Goal: Transaction & Acquisition: Book appointment/travel/reservation

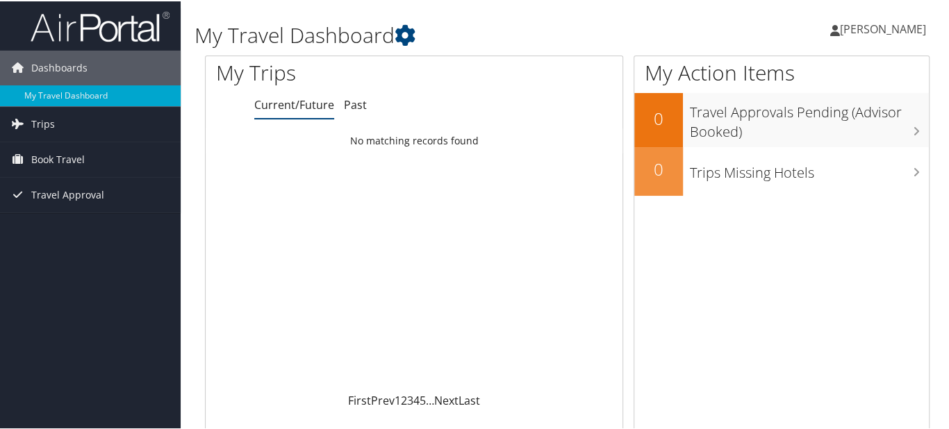
click at [876, 27] on span "[PERSON_NAME]" at bounding box center [883, 27] width 86 height 15
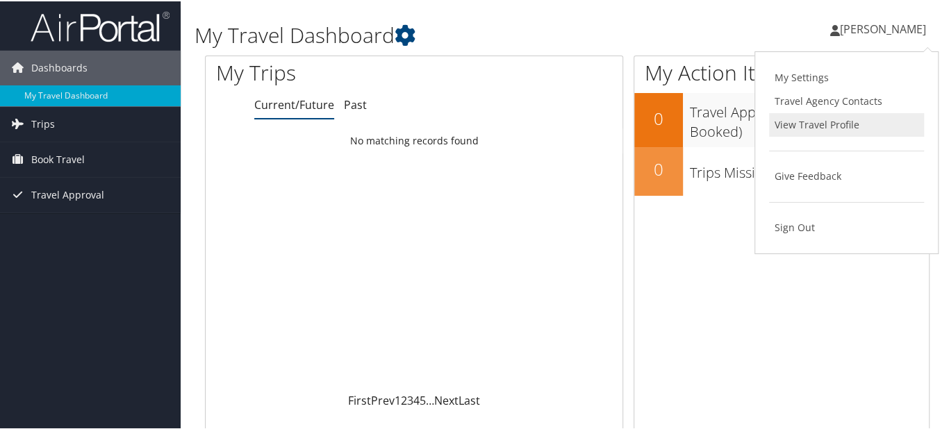
click at [812, 119] on link "View Travel Profile" at bounding box center [846, 124] width 155 height 24
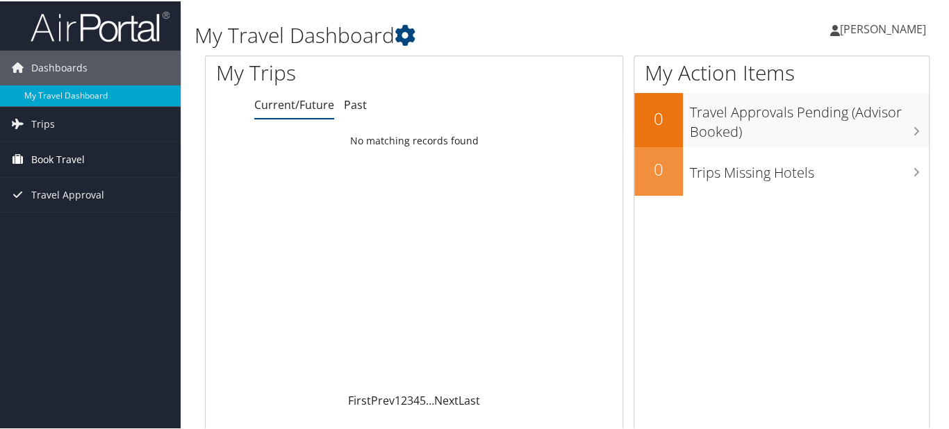
click at [71, 154] on span "Book Travel" at bounding box center [57, 158] width 53 height 35
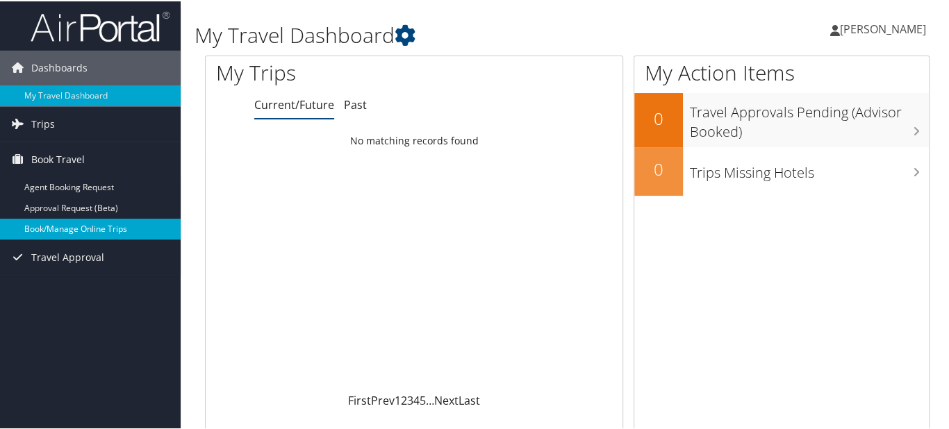
click at [73, 225] on link "Book/Manage Online Trips" at bounding box center [90, 227] width 181 height 21
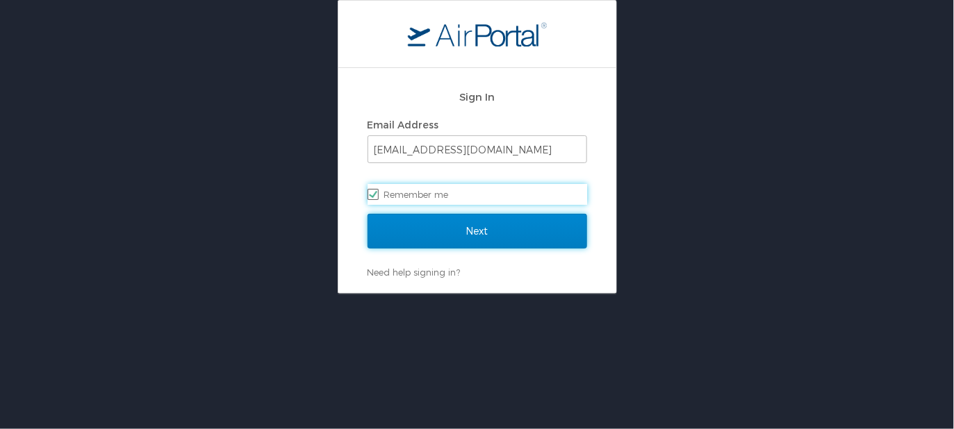
click at [467, 226] on input "Next" at bounding box center [478, 231] width 220 height 35
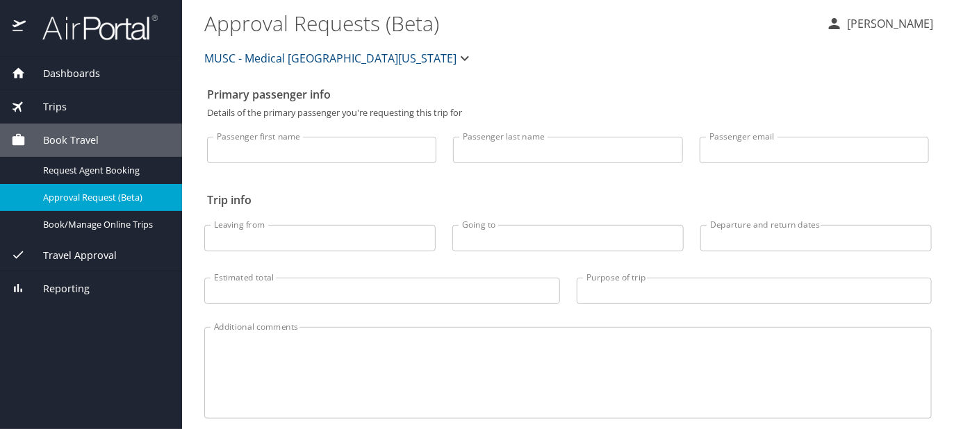
click at [93, 135] on span "Book Travel" at bounding box center [62, 140] width 73 height 15
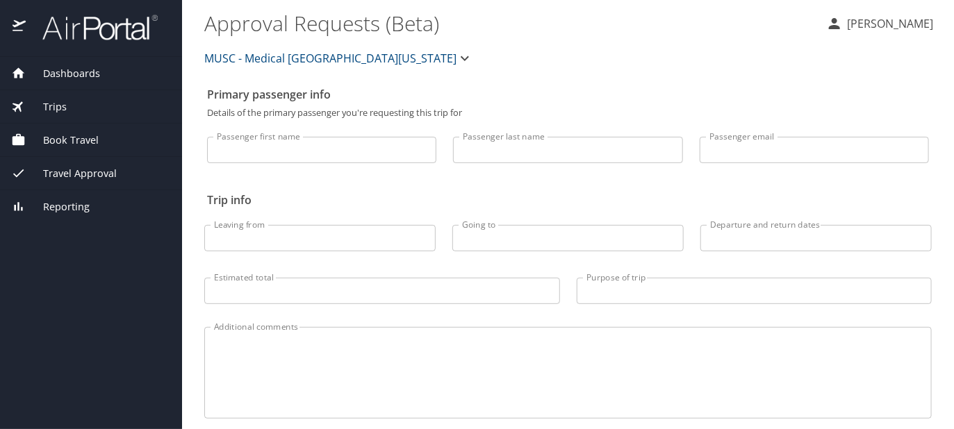
click at [90, 136] on span "Book Travel" at bounding box center [62, 140] width 73 height 15
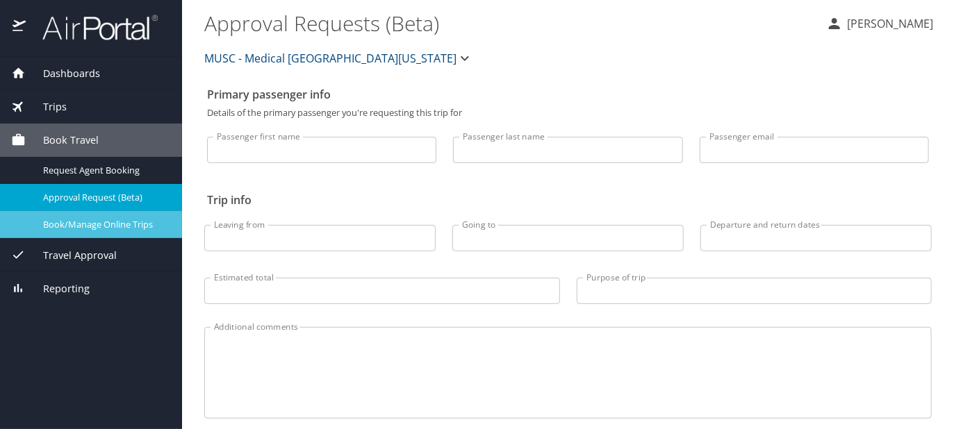
click at [101, 224] on span "Book/Manage Online Trips" at bounding box center [104, 224] width 122 height 13
